Goal: Find specific page/section: Find specific page/section

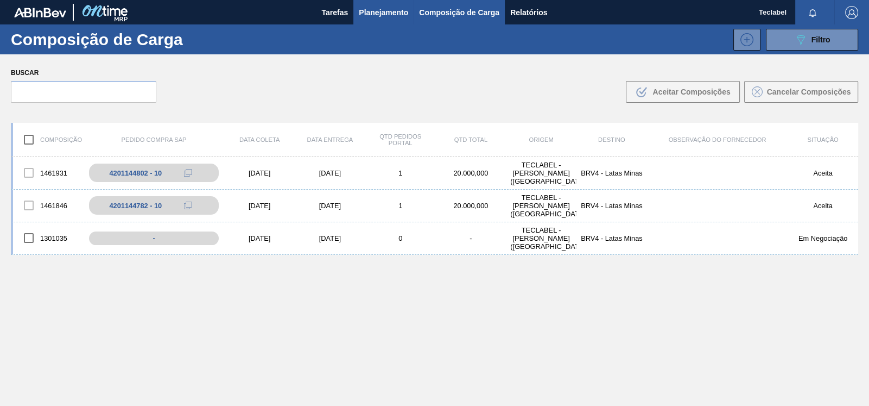
click at [394, 12] on span "Planejamento" at bounding box center [383, 12] width 49 height 13
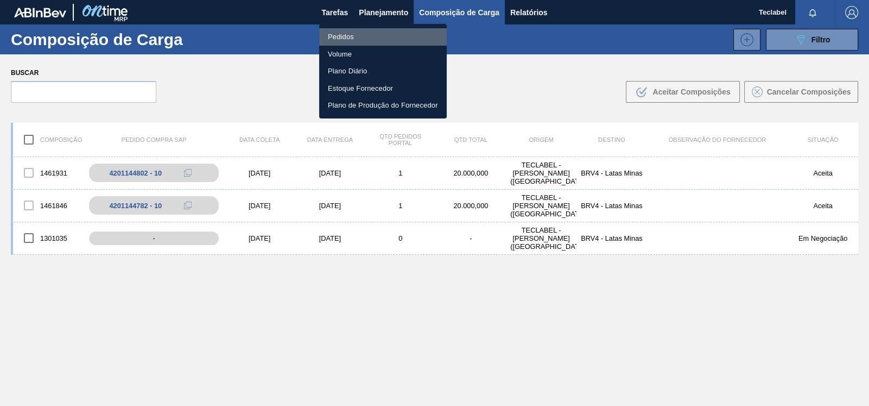
click at [340, 40] on li "Pedidos" at bounding box center [383, 36] width 128 height 17
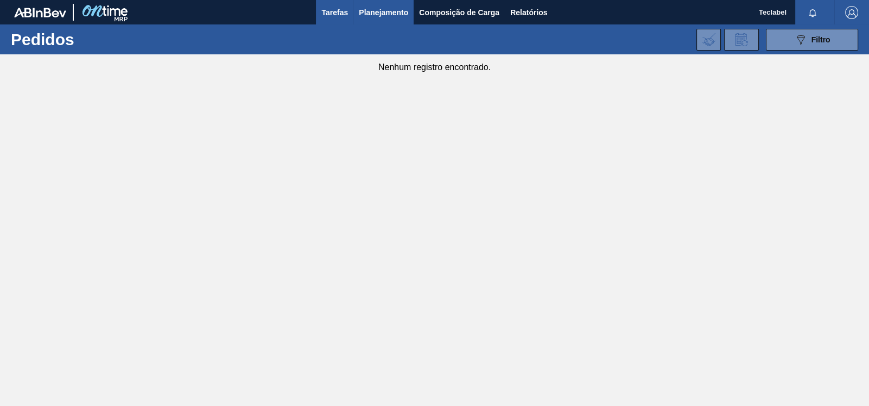
click at [342, 7] on span "Tarefas" at bounding box center [334, 12] width 27 height 13
